Goal: Find contact information: Find contact information

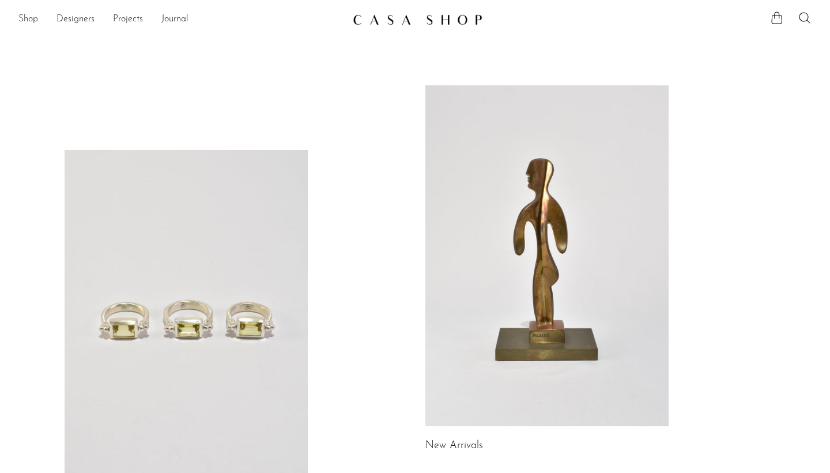
click at [21, 15] on link "Shop" at bounding box center [28, 19] width 20 height 15
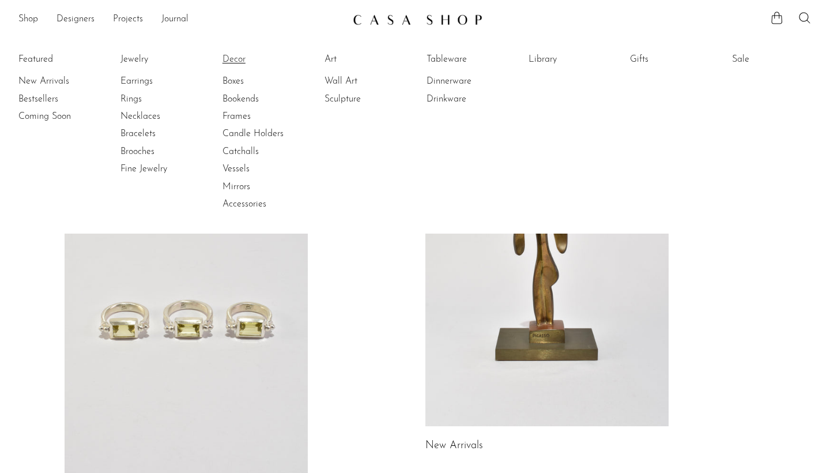
click at [239, 61] on link "Decor" at bounding box center [265, 59] width 86 height 13
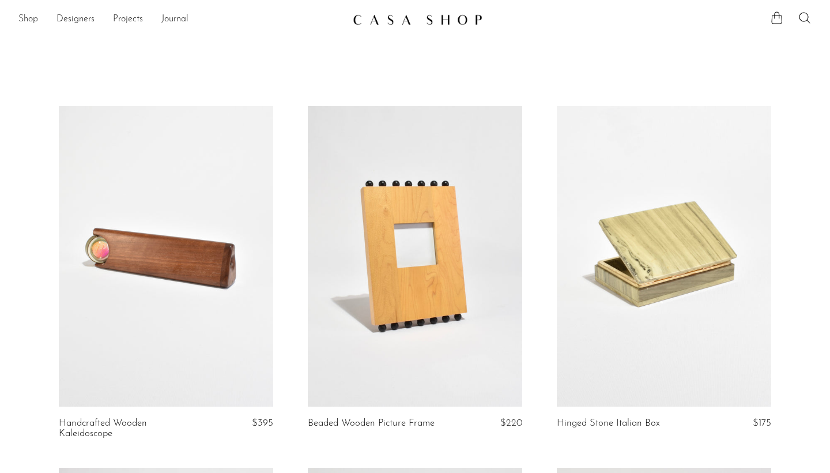
click at [34, 21] on link "Shop" at bounding box center [28, 19] width 20 height 15
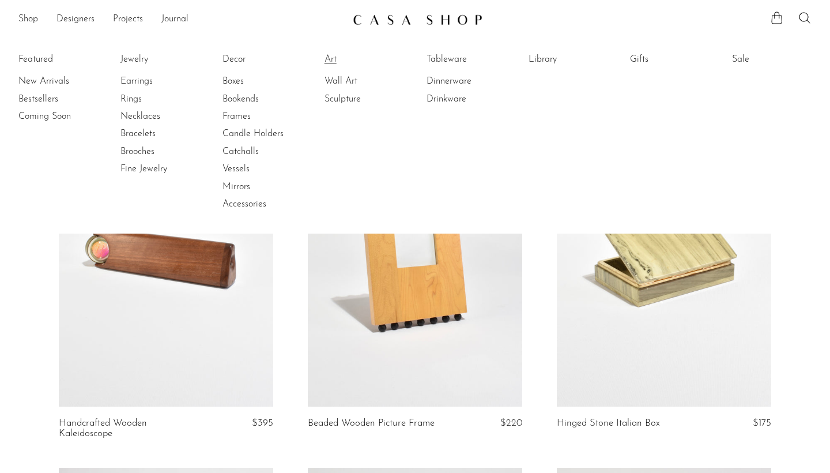
click at [336, 63] on link "Art" at bounding box center [367, 59] width 86 height 13
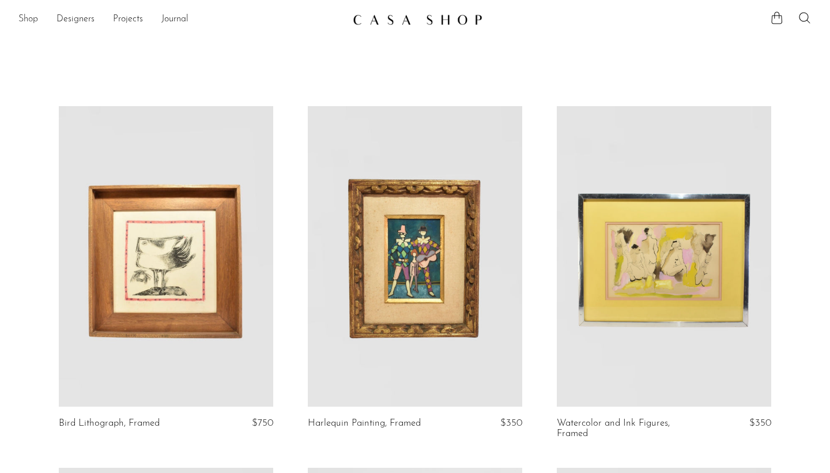
click at [21, 25] on link "Shop" at bounding box center [28, 19] width 20 height 15
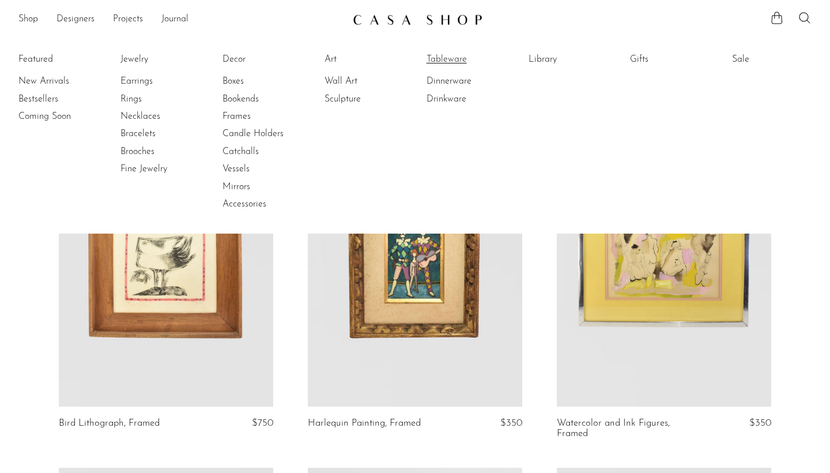
click at [454, 56] on link "Tableware" at bounding box center [469, 59] width 86 height 13
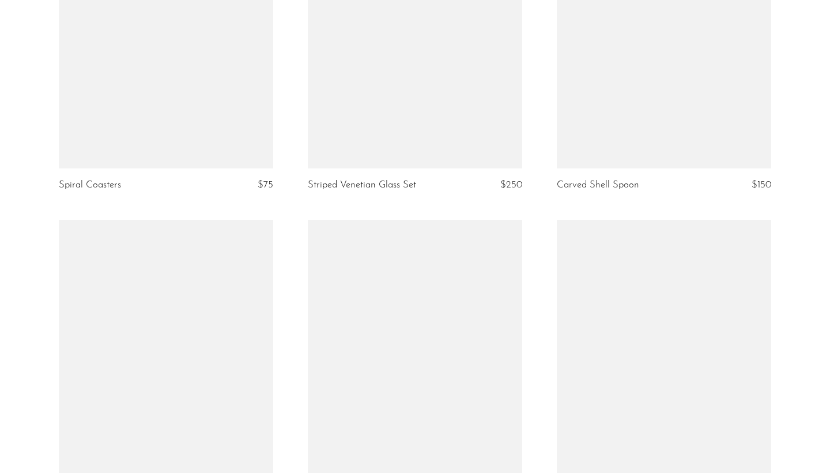
scroll to position [955, 0]
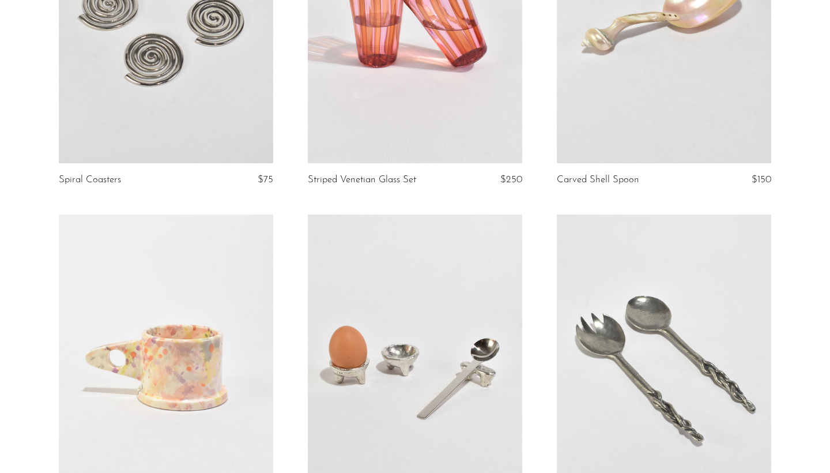
click at [392, 132] on link at bounding box center [415, 13] width 214 height 300
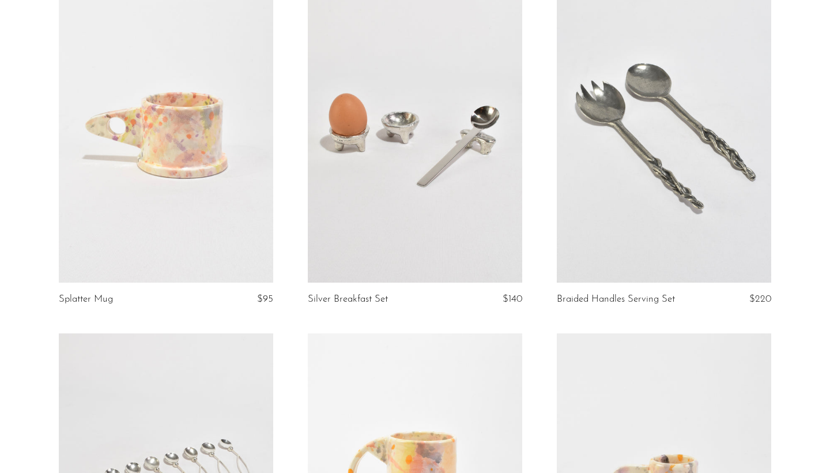
scroll to position [1181, 0]
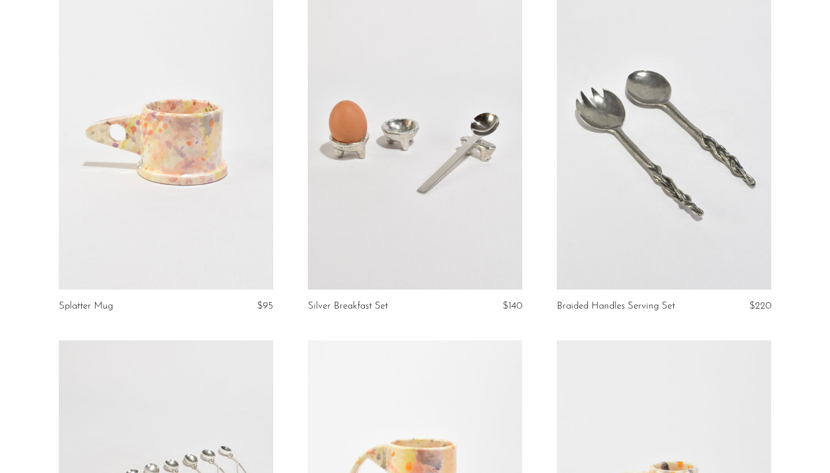
click at [660, 207] on link at bounding box center [664, 139] width 214 height 300
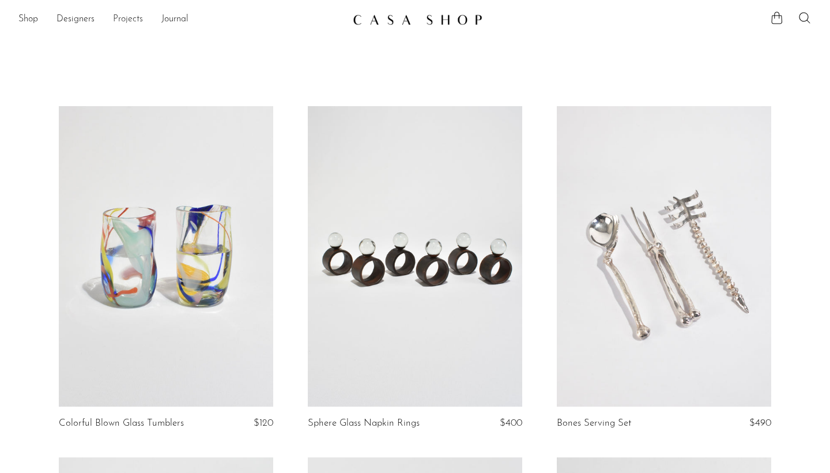
scroll to position [0, 0]
click at [22, 19] on link "Shop" at bounding box center [28, 19] width 20 height 15
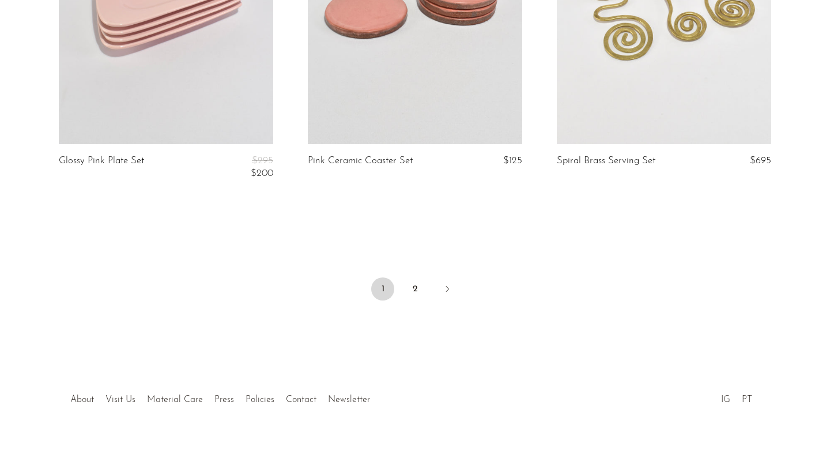
scroll to position [4145, 0]
click at [300, 396] on link "Contact" at bounding box center [301, 399] width 31 height 9
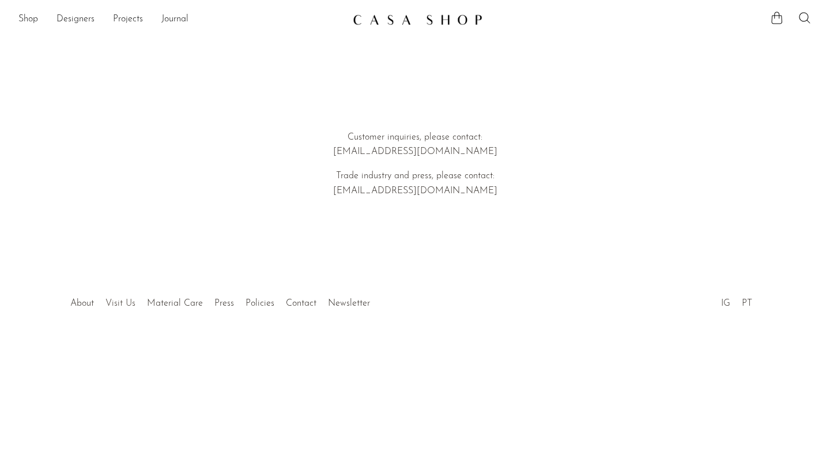
click at [123, 299] on link "Visit Us" at bounding box center [120, 303] width 30 height 9
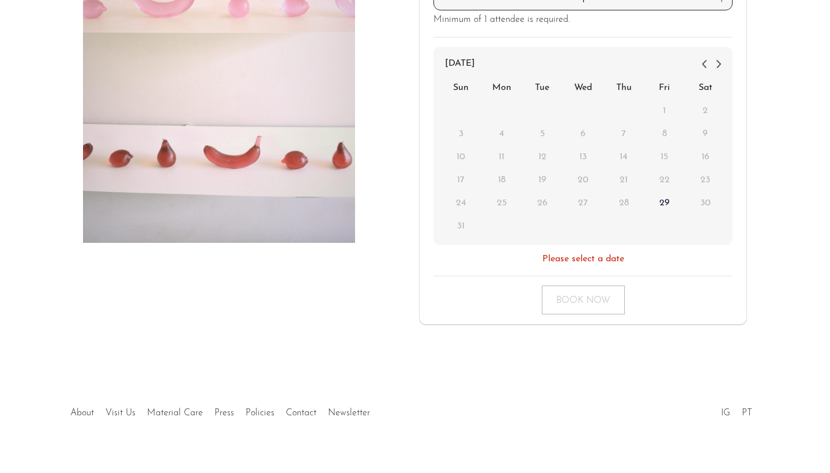
scroll to position [241, 0]
click at [288, 400] on ul "About Visit Us Material Care Press Policies Contact Newsletter" at bounding box center [220, 411] width 311 height 22
click at [301, 409] on link "Contact" at bounding box center [301, 413] width 31 height 9
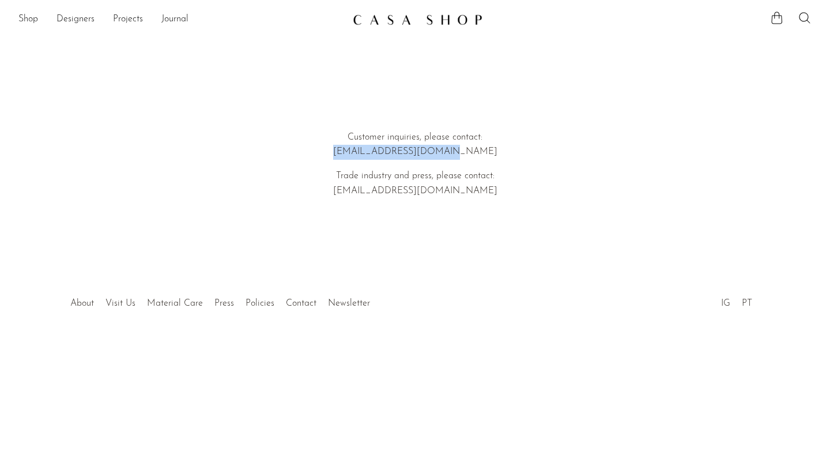
drag, startPoint x: 364, startPoint y: 152, endPoint x: 487, endPoint y: 152, distance: 123.3
click at [487, 152] on p "Customer inquiries, please contact: [EMAIL_ADDRESS][DOMAIN_NAME]" at bounding box center [415, 144] width 330 height 29
copy p "[EMAIL_ADDRESS][DOMAIN_NAME]"
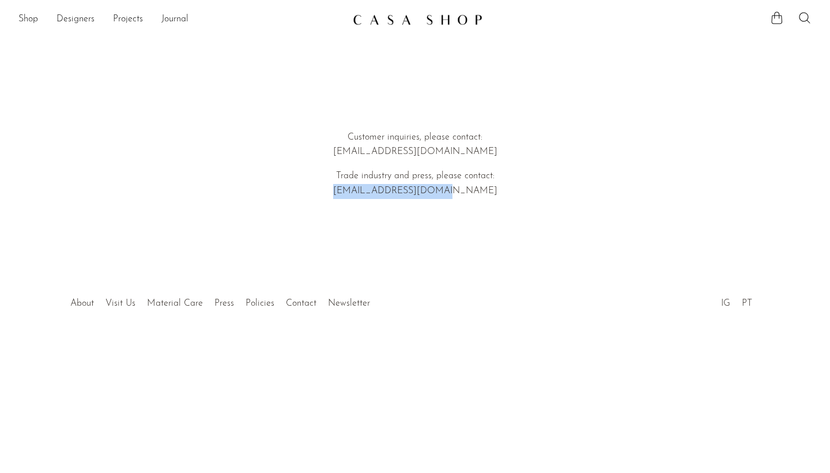
drag, startPoint x: 365, startPoint y: 190, endPoint x: 504, endPoint y: 190, distance: 138.9
click at [504, 190] on p "Trade industry and press, please contact: [EMAIL_ADDRESS][DOMAIN_NAME]" at bounding box center [415, 183] width 330 height 29
copy p "[EMAIL_ADDRESS][DOMAIN_NAME]"
